Goal: Information Seeking & Learning: Understand process/instructions

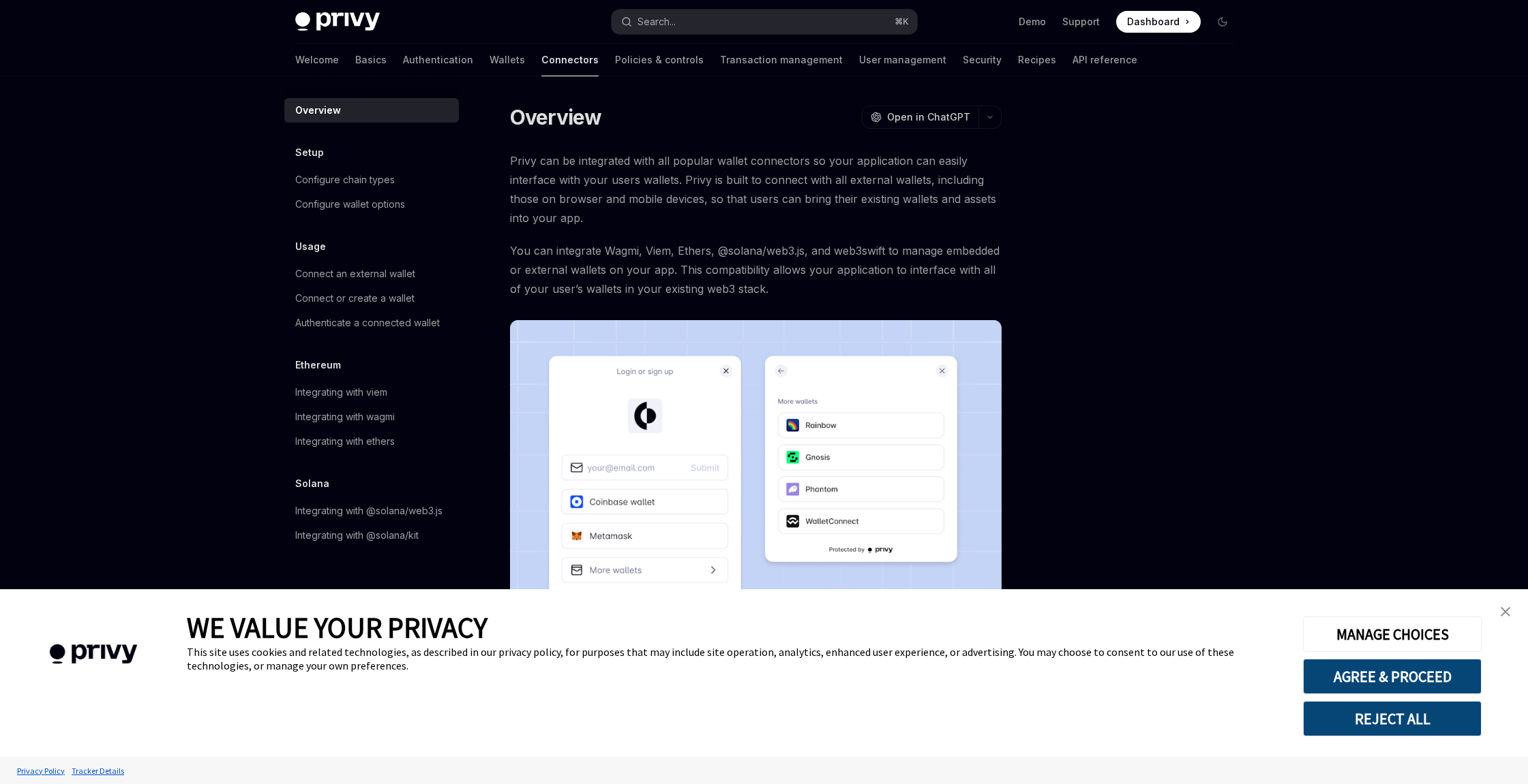
scroll to position [107, 0]
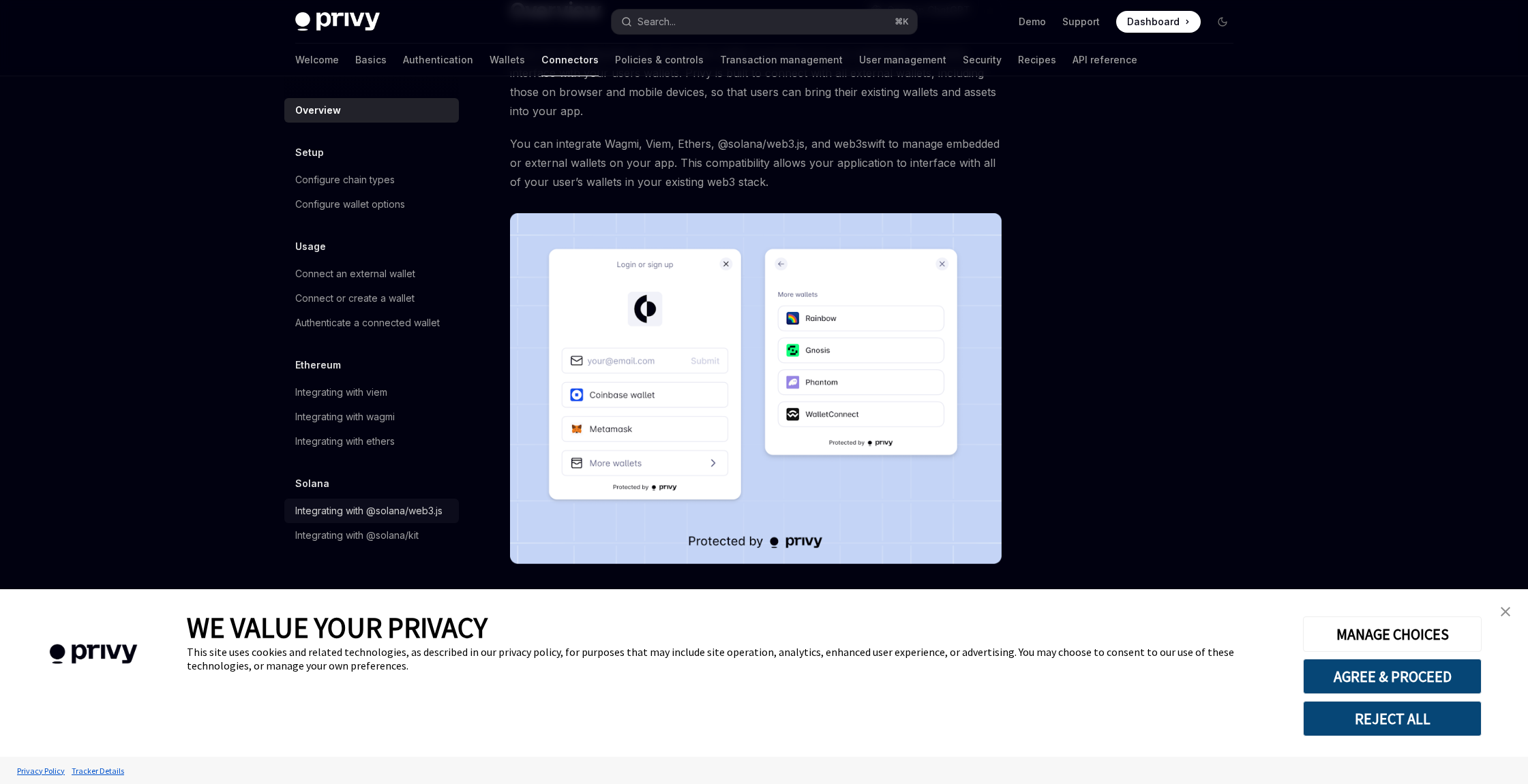
click at [376, 513] on div "Integrating with @solana/web3.js" at bounding box center [369, 511] width 147 height 16
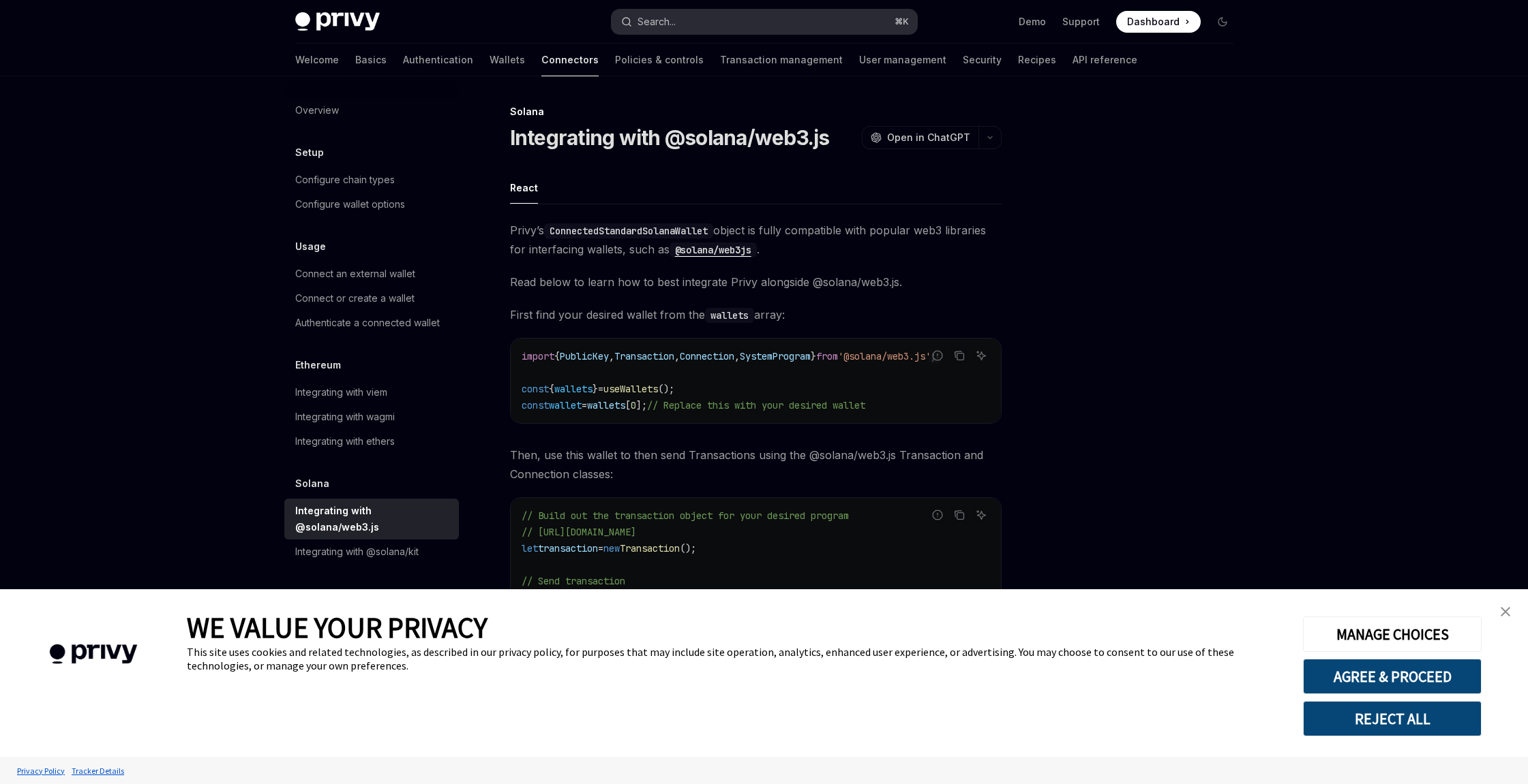
type textarea "*"
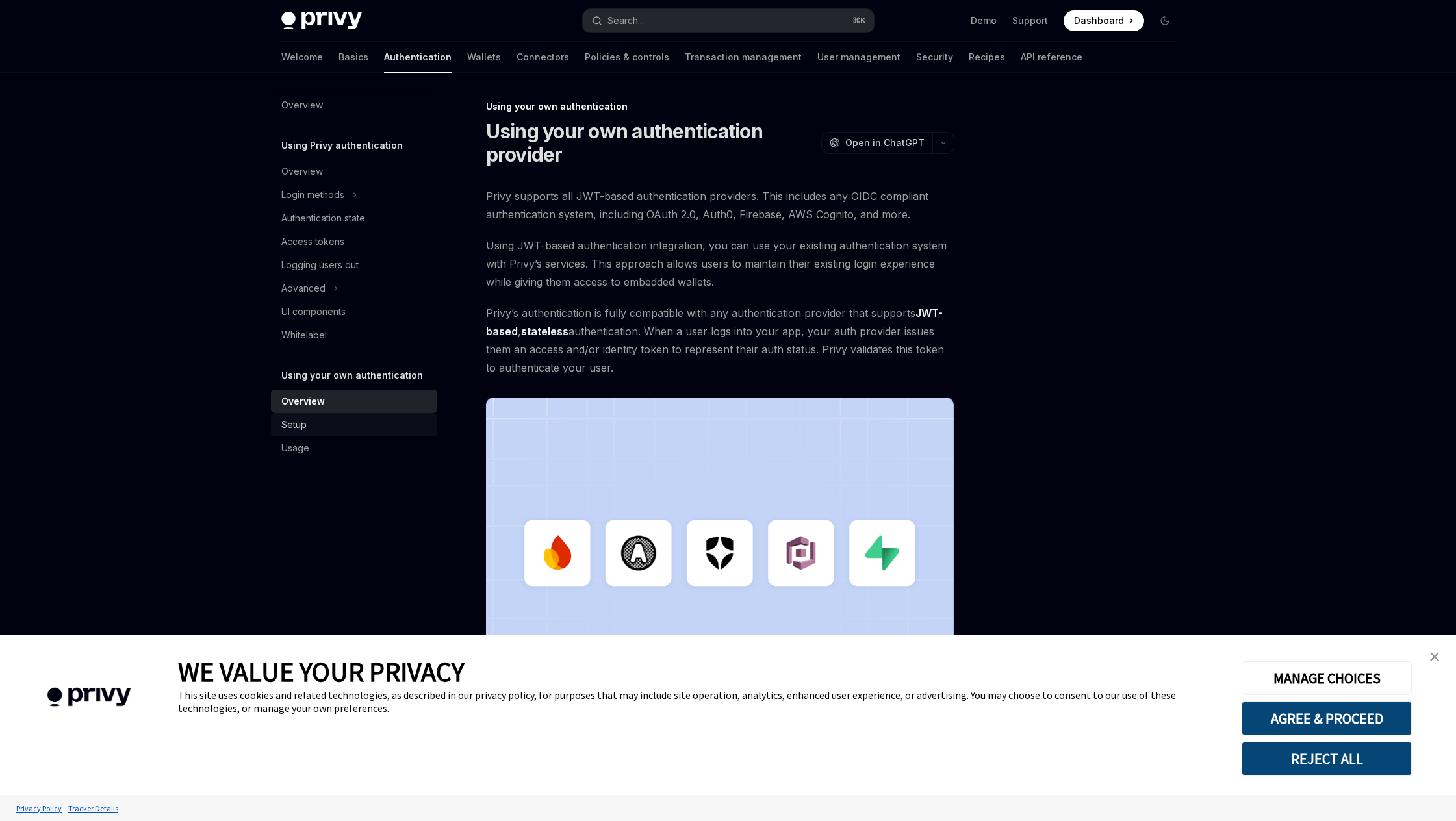
click at [315, 426] on div "Setup" at bounding box center [355, 425] width 148 height 15
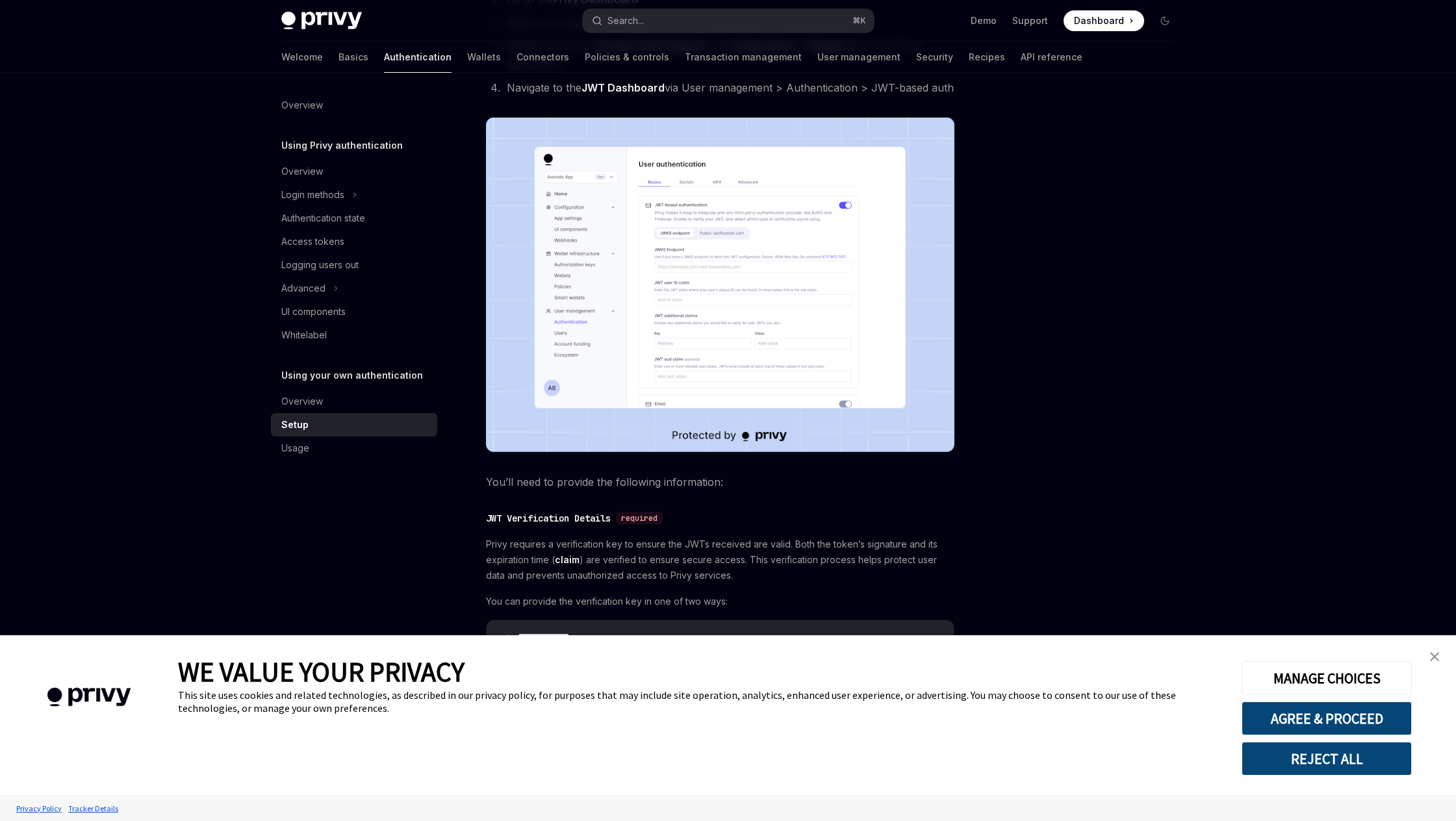
scroll to position [411, 0]
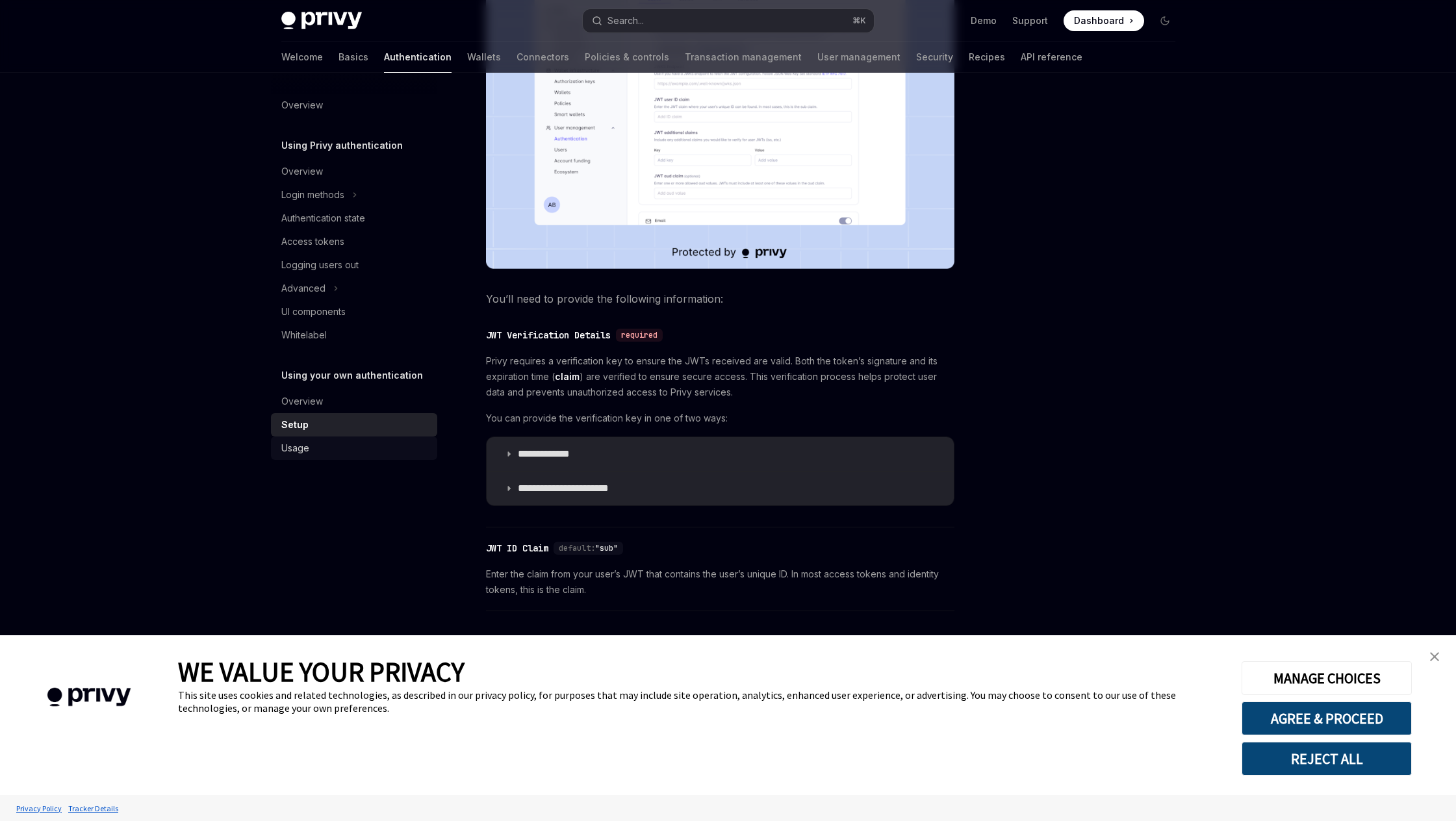
click at [309, 446] on div "Usage" at bounding box center [355, 448] width 148 height 15
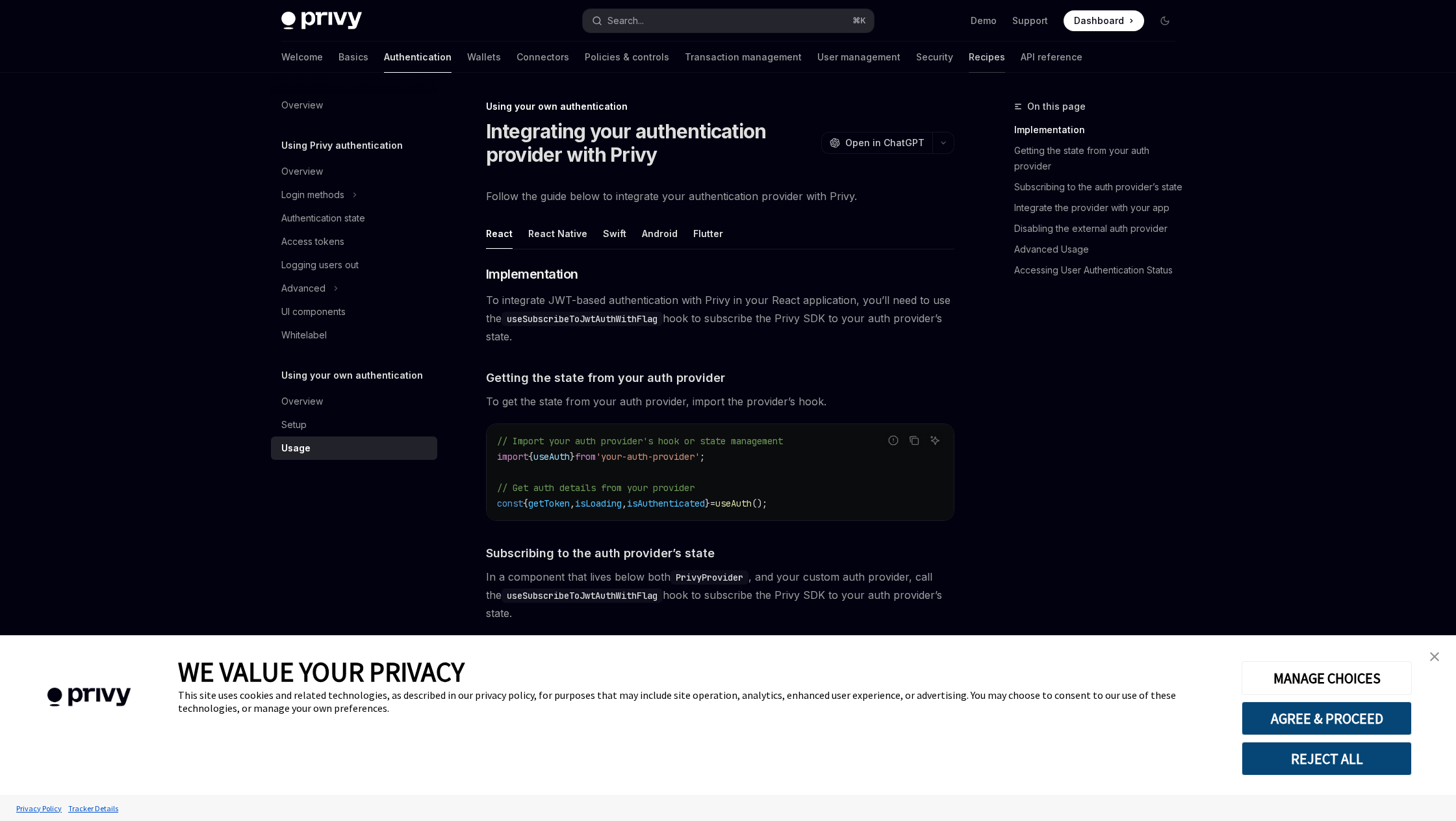
click at [968, 53] on link "Recipes" at bounding box center [986, 57] width 36 height 31
type textarea "*"
